Goal: Transaction & Acquisition: Book appointment/travel/reservation

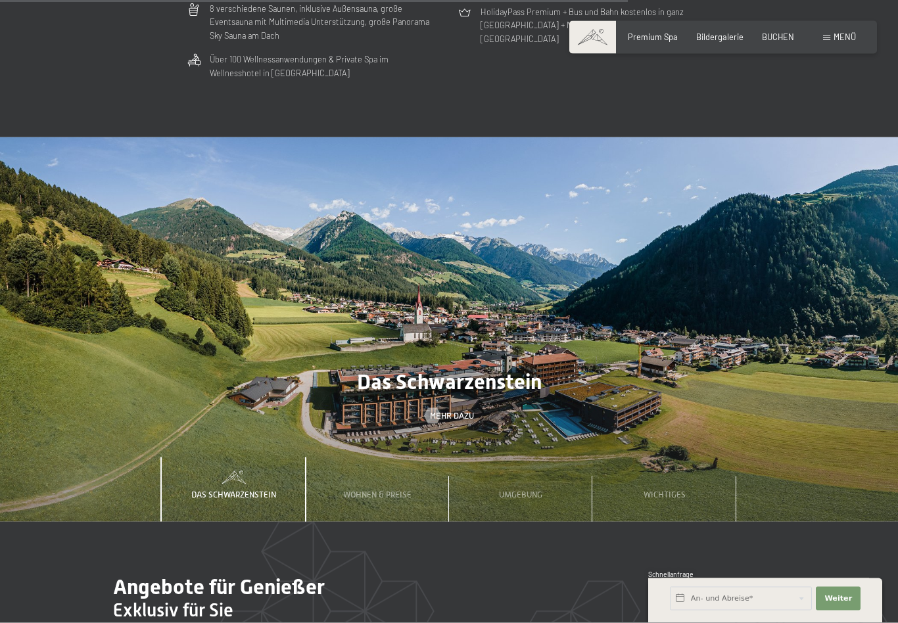
scroll to position [3501, 0]
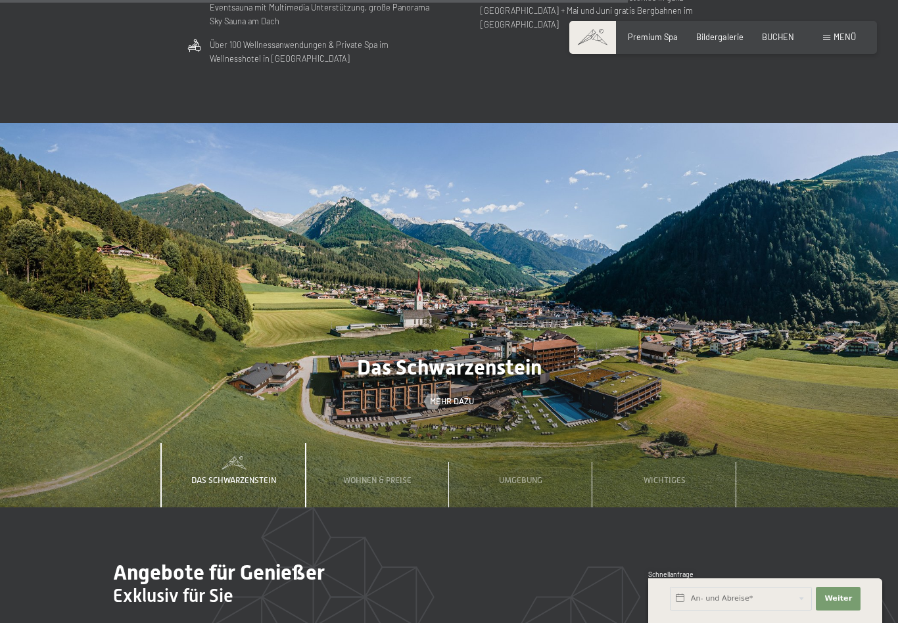
click at [539, 459] on div "Umgebung" at bounding box center [520, 475] width 59 height 64
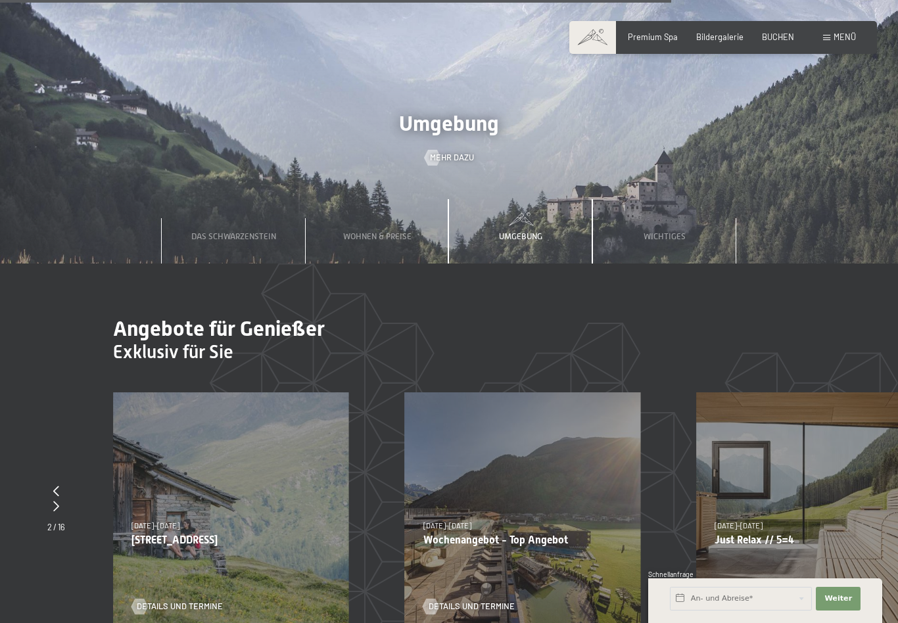
scroll to position [3747, 0]
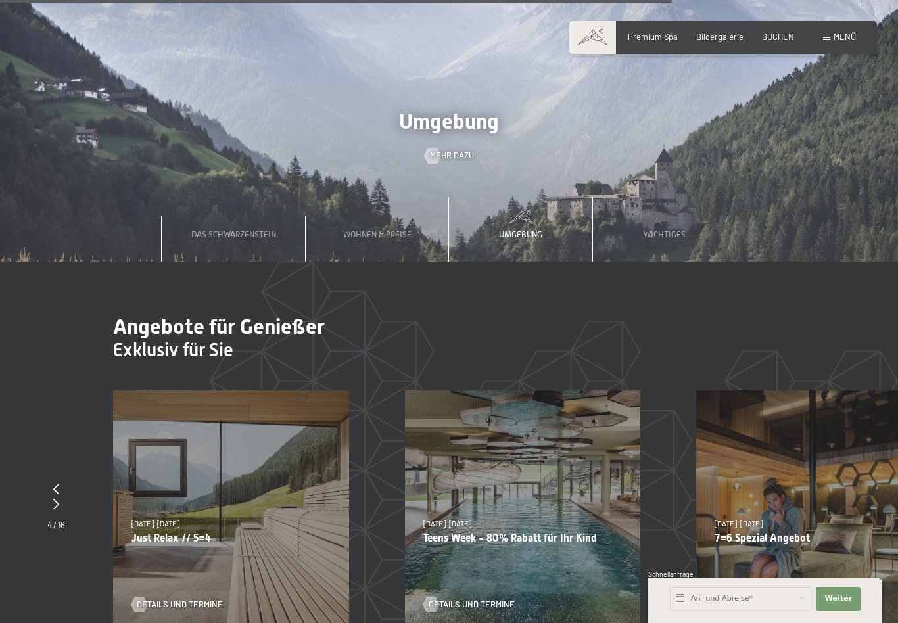
click at [155, 474] on div "[DATE]–[DATE] [DATE]–[DATE] [DATE]–[DATE] [DATE]–[DATE] [DATE]–[DATE] [DATE]–[D…" at bounding box center [231, 509] width 236 height 236
click at [174, 599] on span "Details und Termine" at bounding box center [180, 605] width 86 height 12
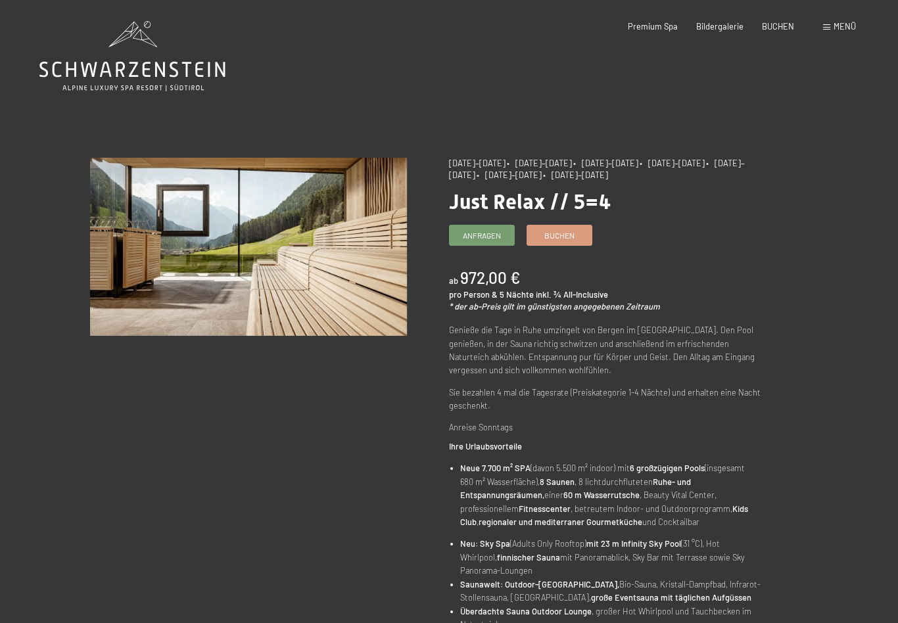
click at [837, 24] on span "Menü" at bounding box center [845, 26] width 22 height 11
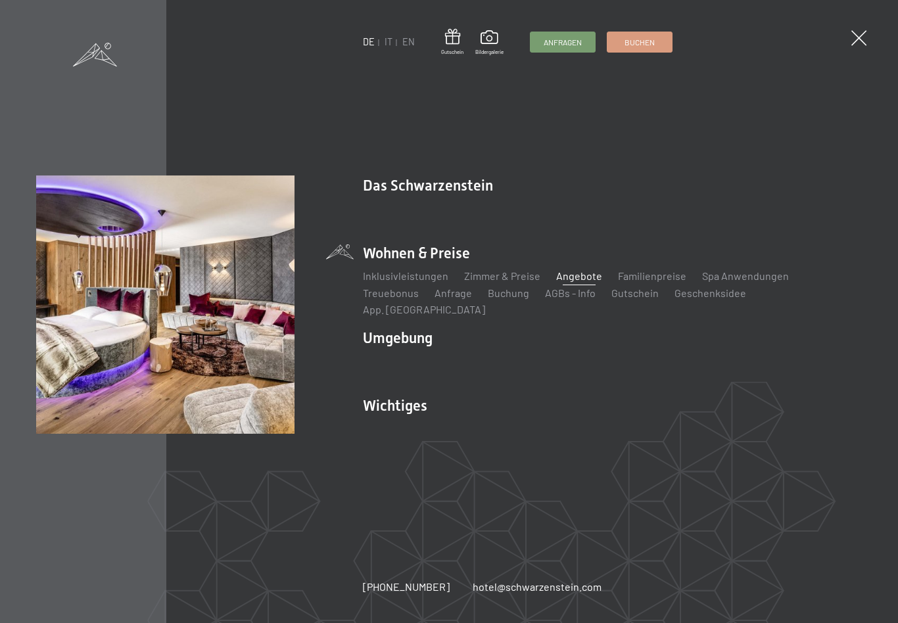
click at [414, 282] on link "Inklusivleistungen" at bounding box center [405, 276] width 85 height 12
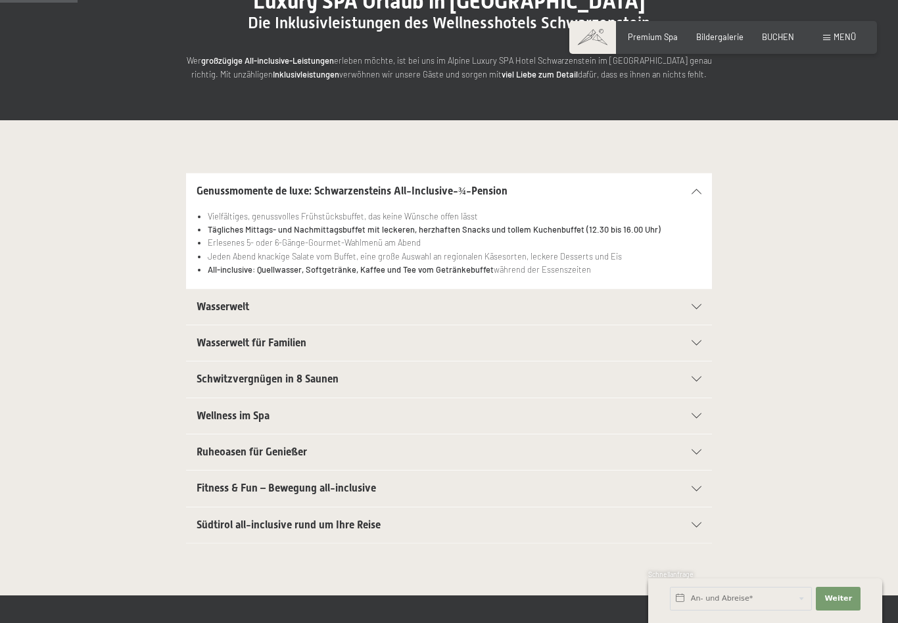
scroll to position [157, 0]
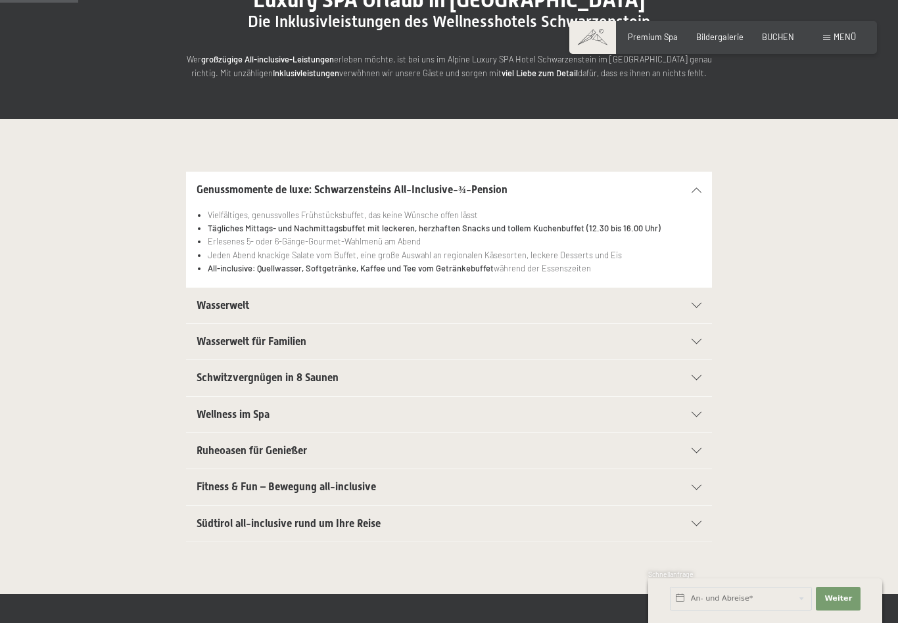
click at [700, 376] on icon at bounding box center [697, 378] width 10 height 5
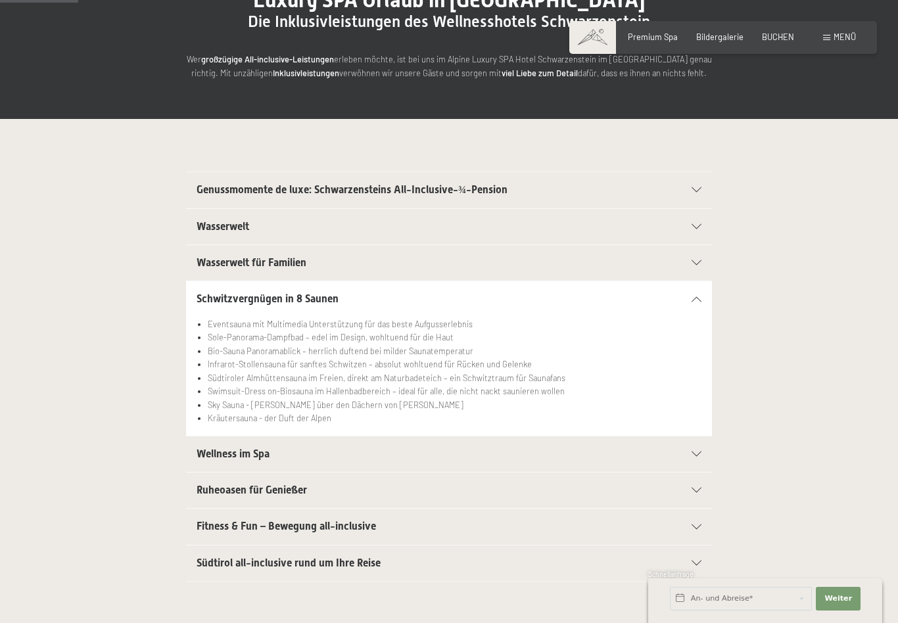
click at [690, 453] on div at bounding box center [690, 454] width 23 height 5
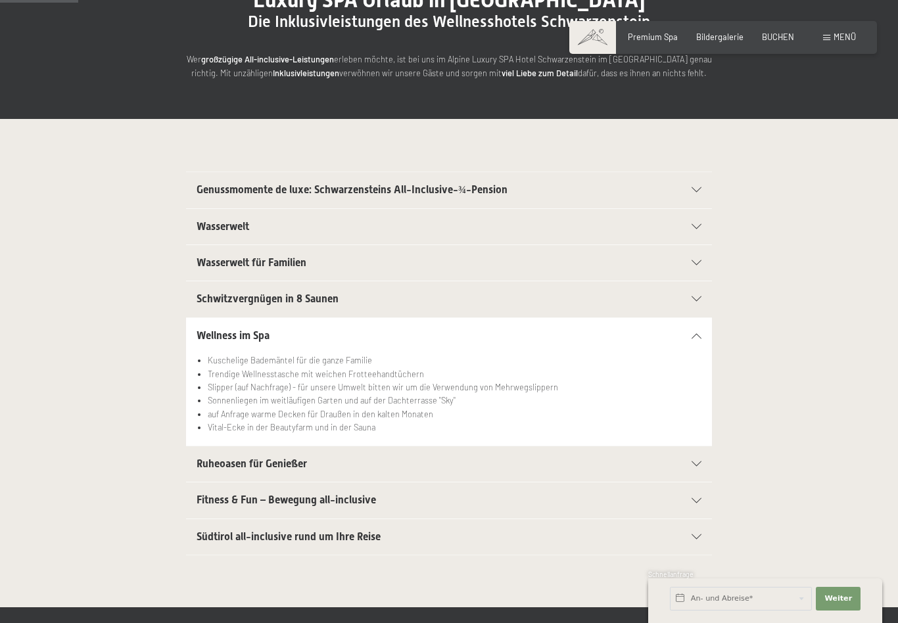
click at [689, 465] on div "Ruheoasen für Genießer" at bounding box center [449, 465] width 505 height 36
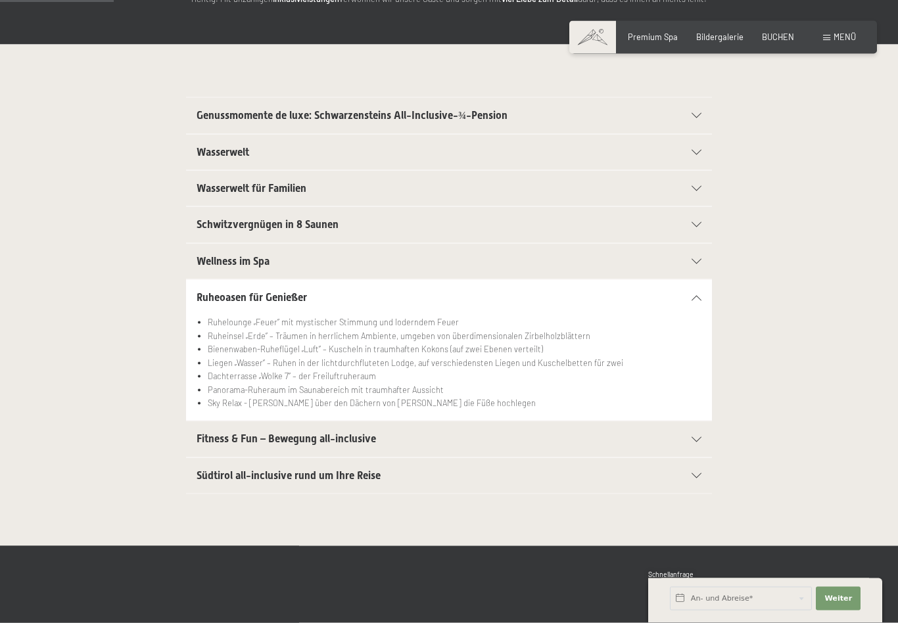
scroll to position [232, 0]
click at [692, 437] on div at bounding box center [690, 439] width 23 height 5
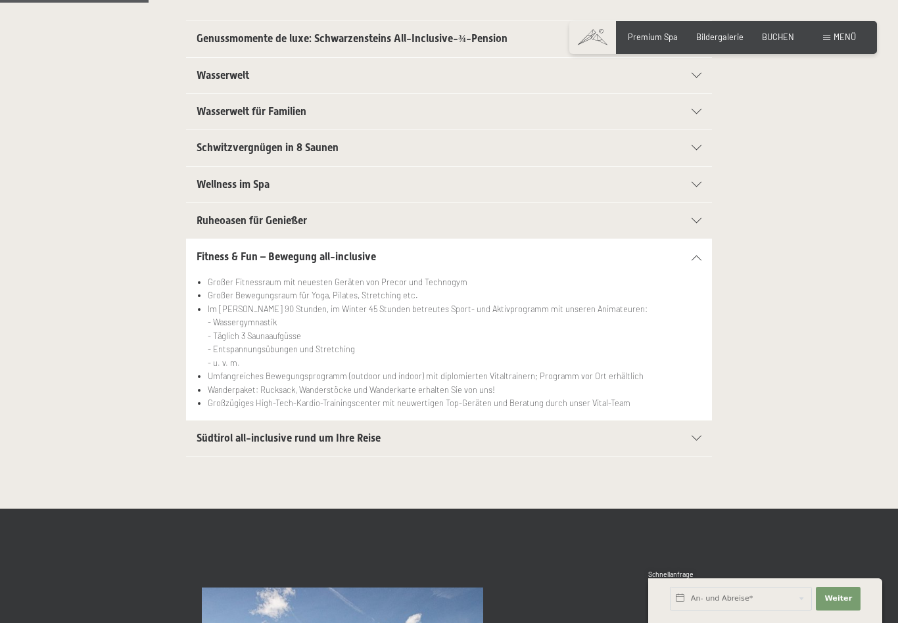
scroll to position [316, 0]
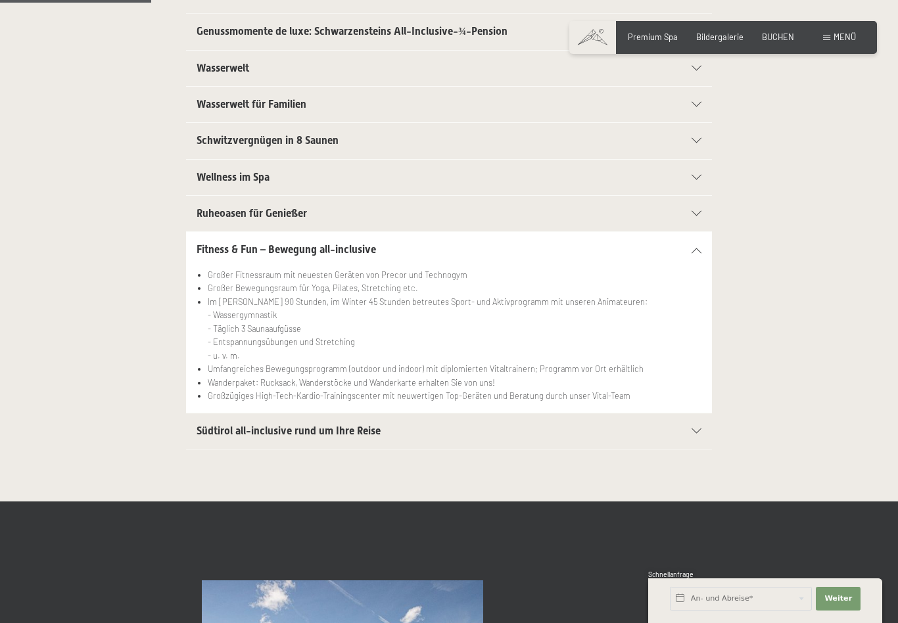
click at [694, 430] on icon at bounding box center [697, 431] width 10 height 5
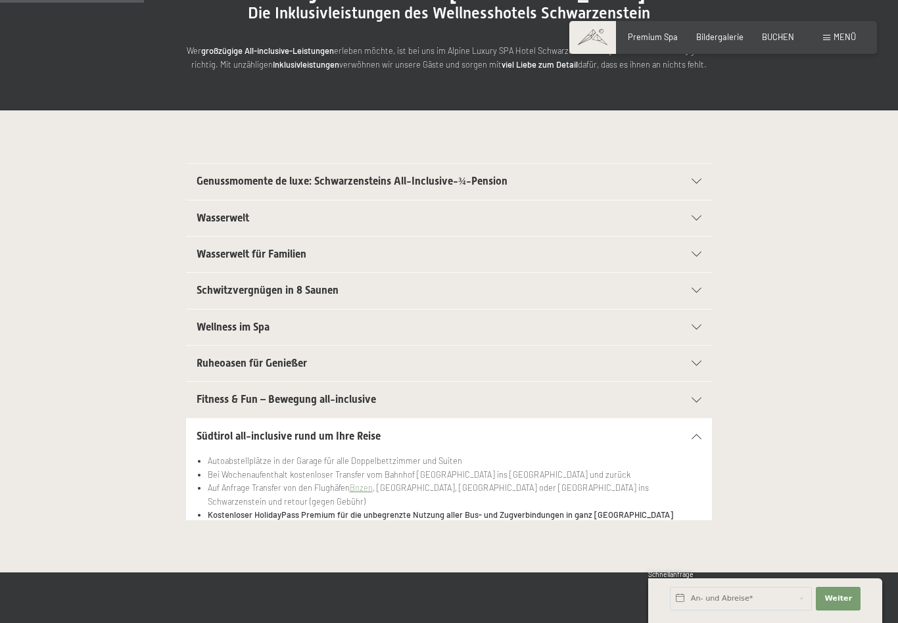
scroll to position [0, 0]
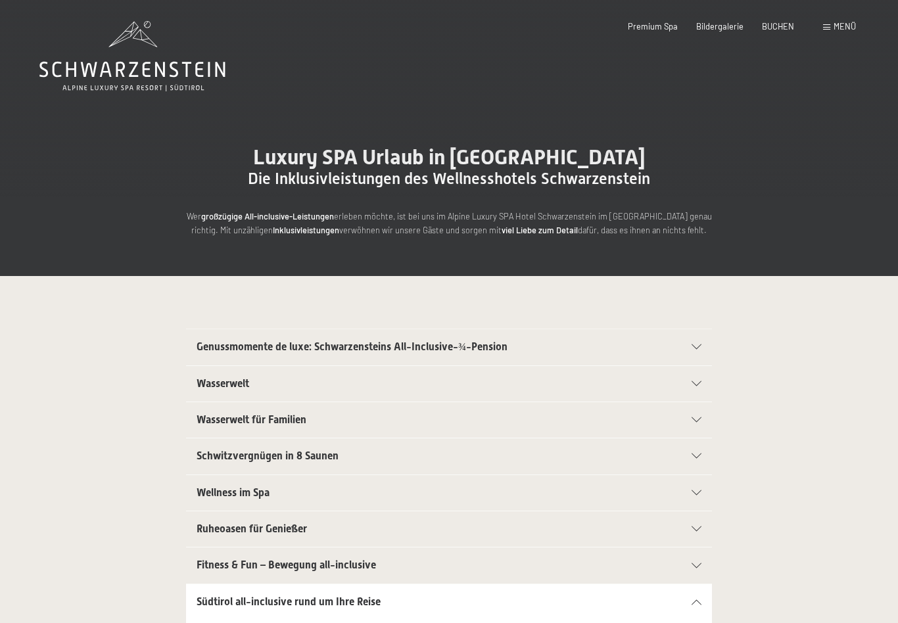
click at [837, 25] on span "Menü" at bounding box center [845, 26] width 22 height 11
